Goal: Transaction & Acquisition: Book appointment/travel/reservation

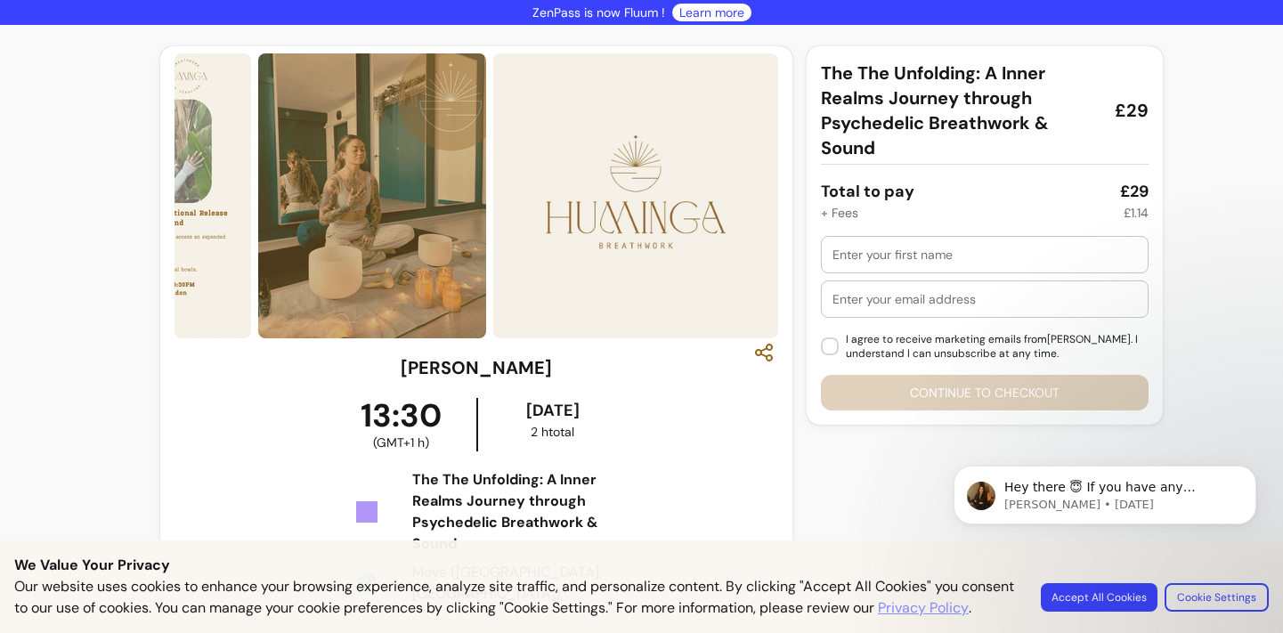
click at [1126, 589] on body "Hey there 😇 If you have any question about what you can do with Fluum, I'm here…" at bounding box center [1105, 526] width 342 height 182
click at [1086, 585] on body "Hey there 😇 If you have any question about what you can do with Fluum, I'm here…" at bounding box center [1105, 526] width 342 height 182
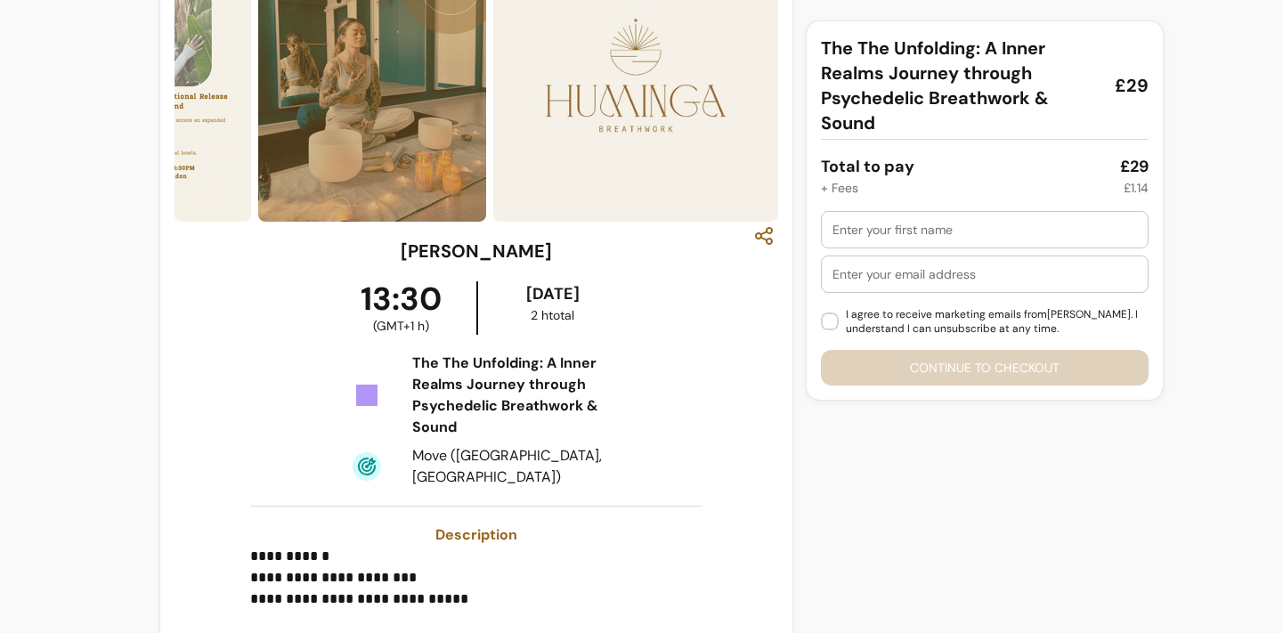
scroll to position [61, 0]
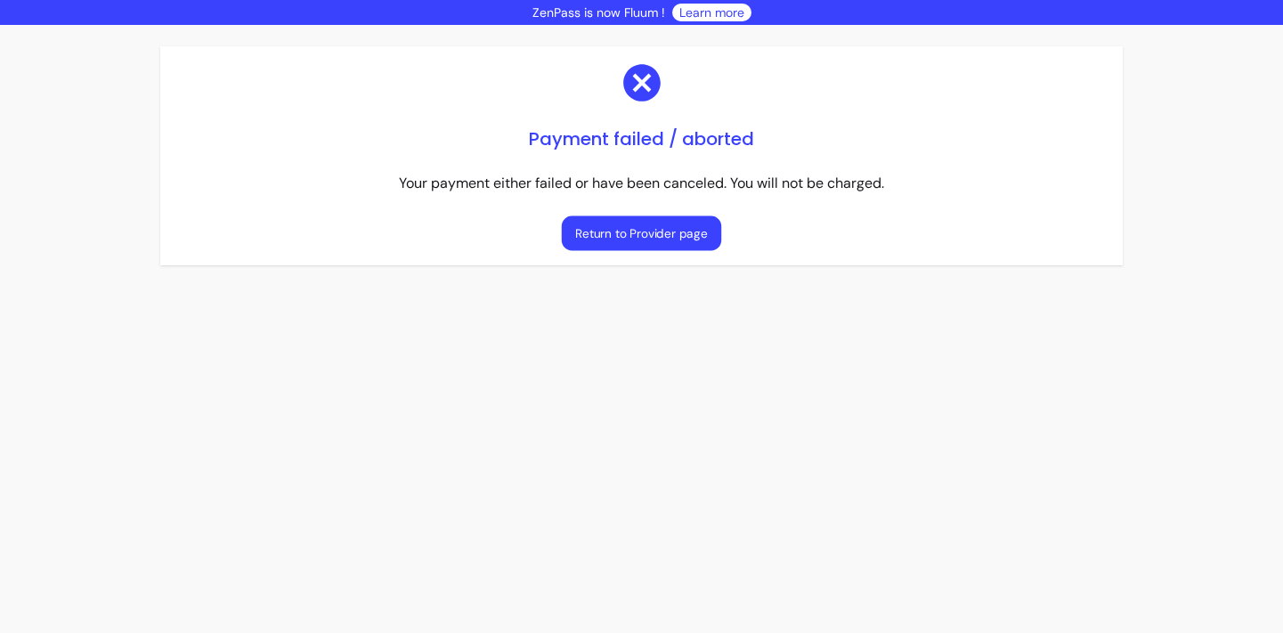
click at [686, 234] on button "Return to Provider page" at bounding box center [641, 233] width 159 height 35
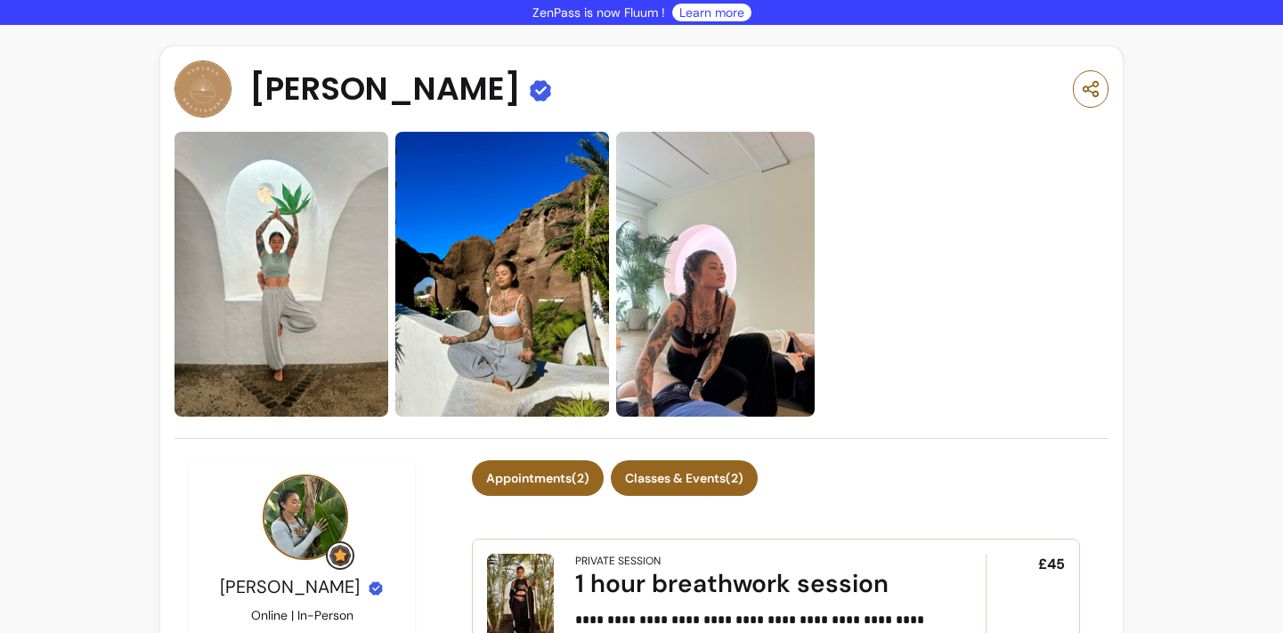
click at [713, 478] on button "Classes & Events ( 2 )" at bounding box center [684, 478] width 147 height 36
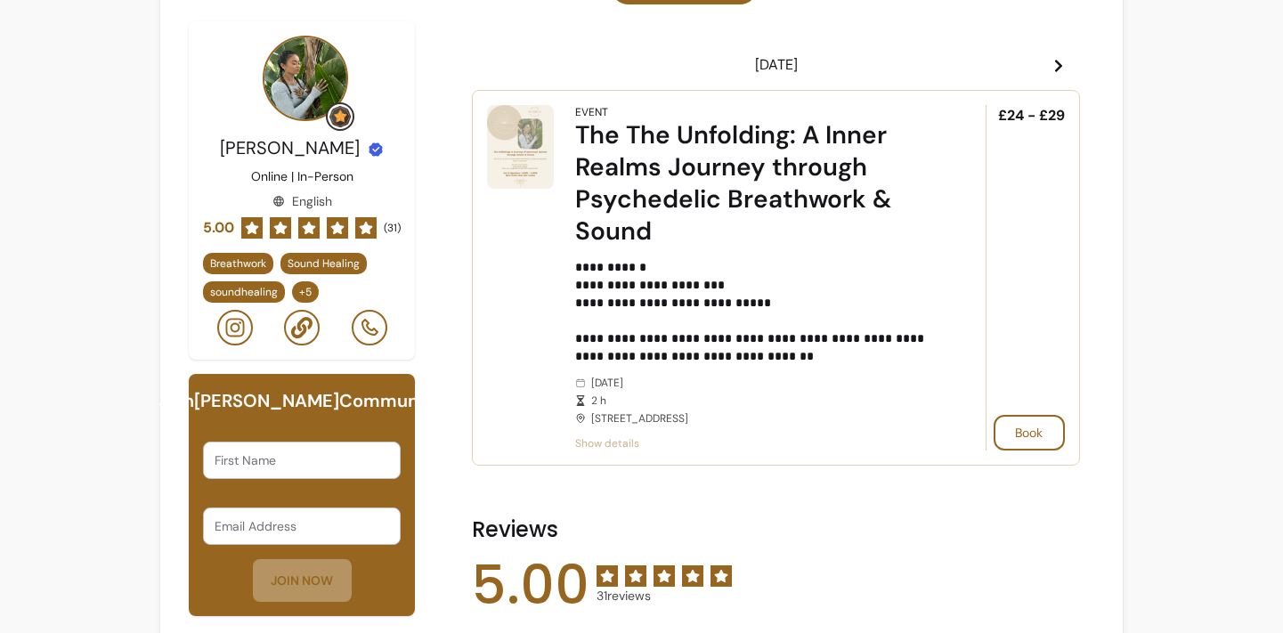
scroll to position [496, 0]
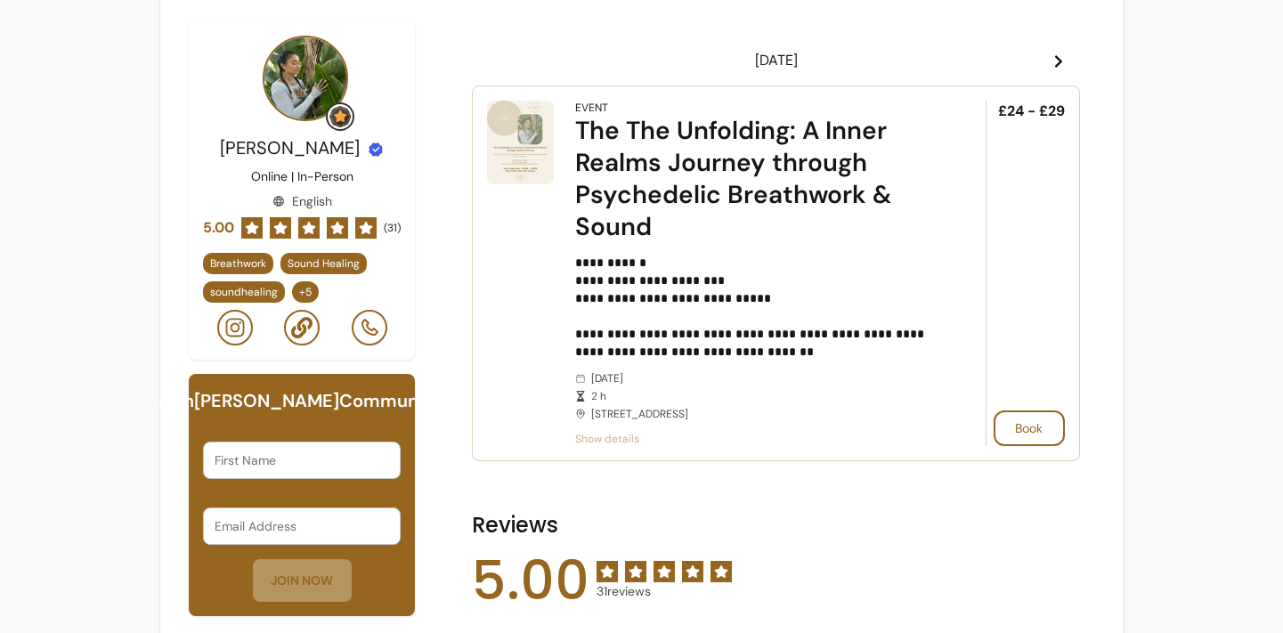
click at [712, 133] on div "The The Unfolding: A Inner Realms Journey through Psychedelic Breathwork & Sound" at bounding box center [755, 179] width 361 height 128
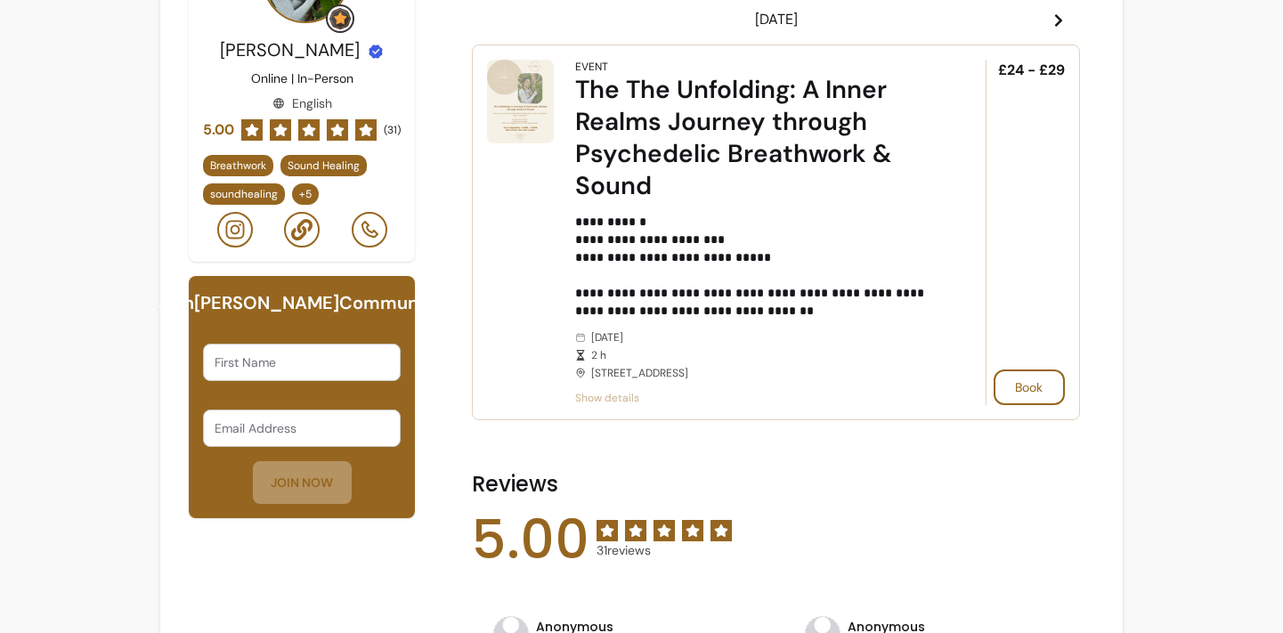
scroll to position [341, 0]
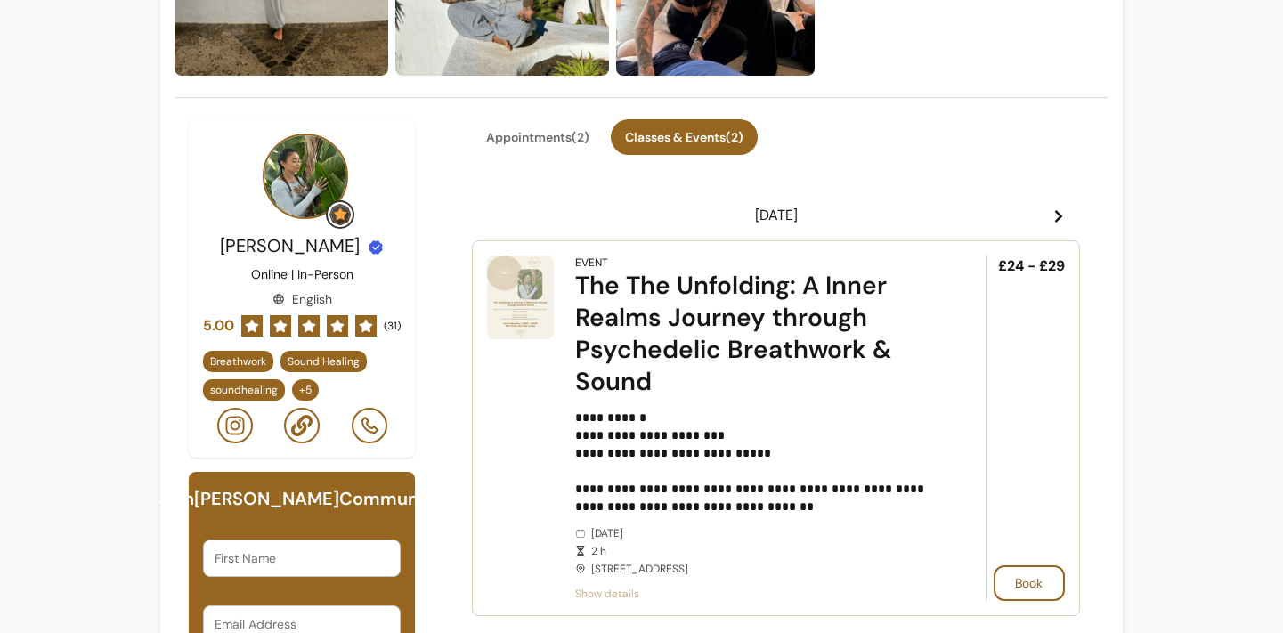
click at [727, 291] on div "The The Unfolding: A Inner Realms Journey through Psychedelic Breathwork & Sound" at bounding box center [755, 334] width 361 height 128
click at [610, 437] on p "**********" at bounding box center [755, 462] width 361 height 107
click at [744, 288] on div "The The Unfolding: A Inner Realms Journey through Psychedelic Breathwork & Sound" at bounding box center [755, 334] width 361 height 128
click at [1026, 587] on button "Book" at bounding box center [1029, 583] width 71 height 36
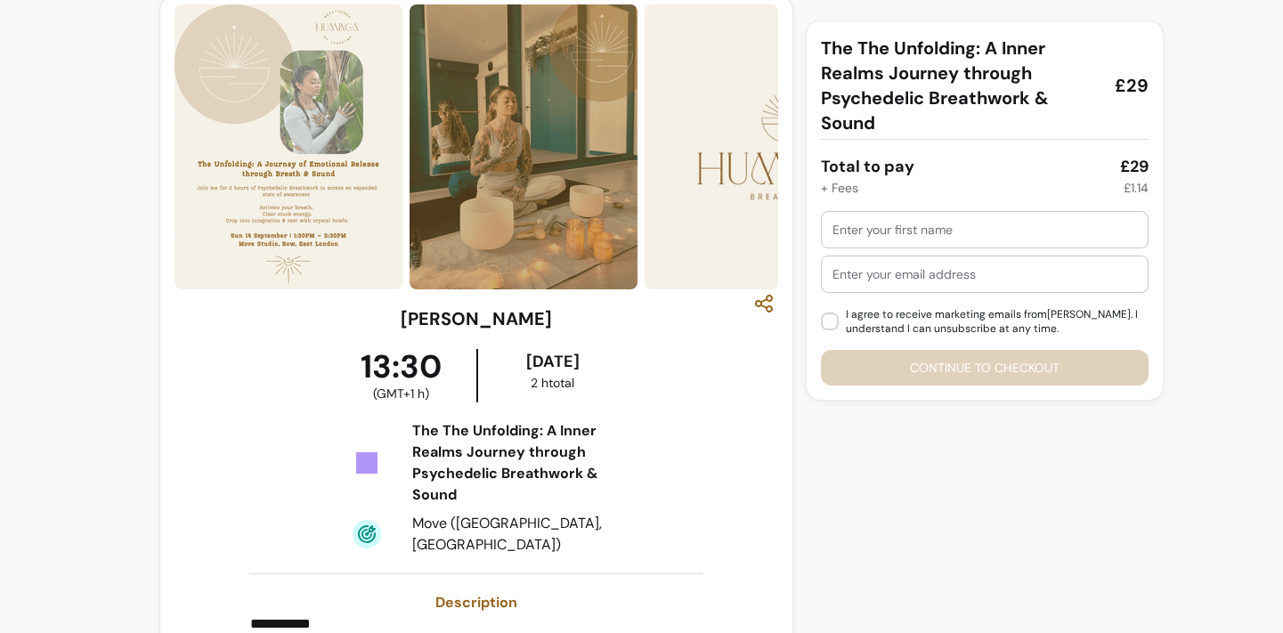
scroll to position [46, 0]
